Goal: Find specific page/section: Locate a particular part of the current website

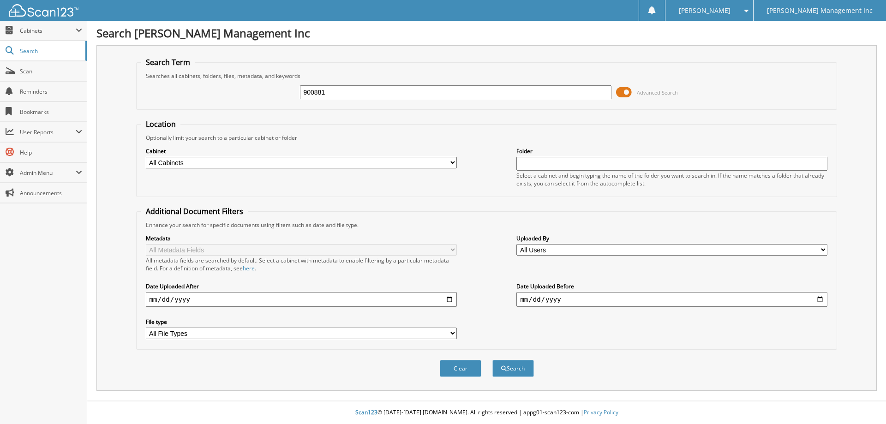
type input "900881"
click at [492, 360] on button "Search" at bounding box center [513, 368] width 42 height 17
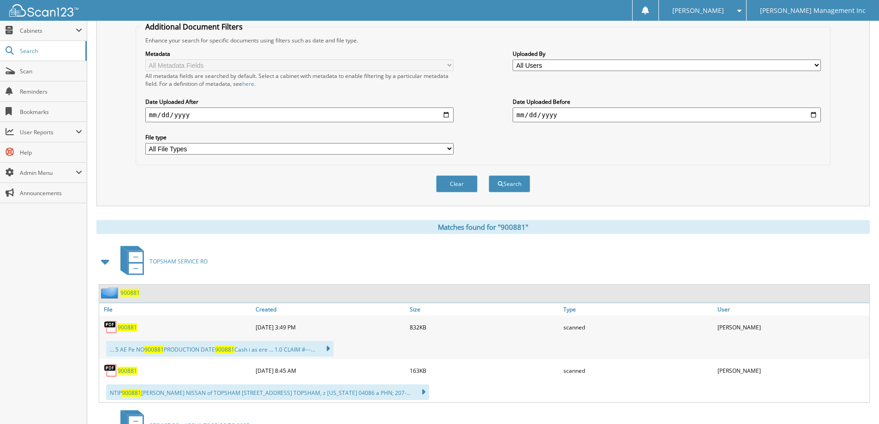
scroll to position [231, 0]
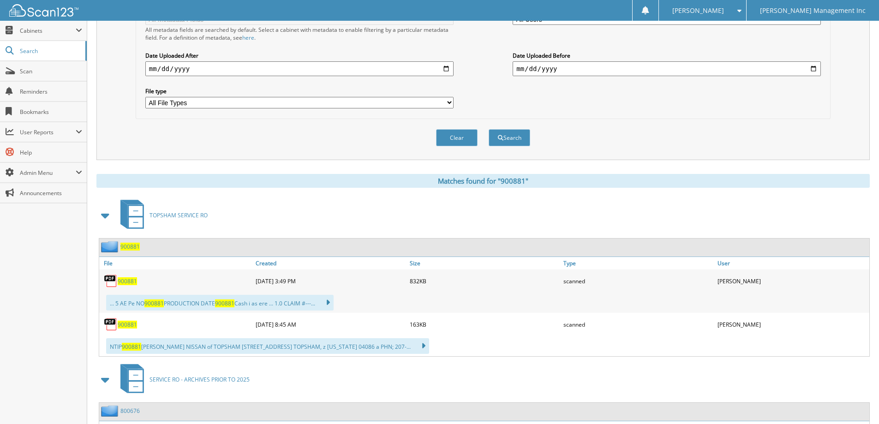
click at [127, 323] on span "900881" at bounding box center [127, 325] width 19 height 8
click at [130, 279] on span "900881" at bounding box center [127, 281] width 19 height 8
click at [126, 279] on span "900881" at bounding box center [127, 281] width 19 height 8
